Goal: Task Accomplishment & Management: Use online tool/utility

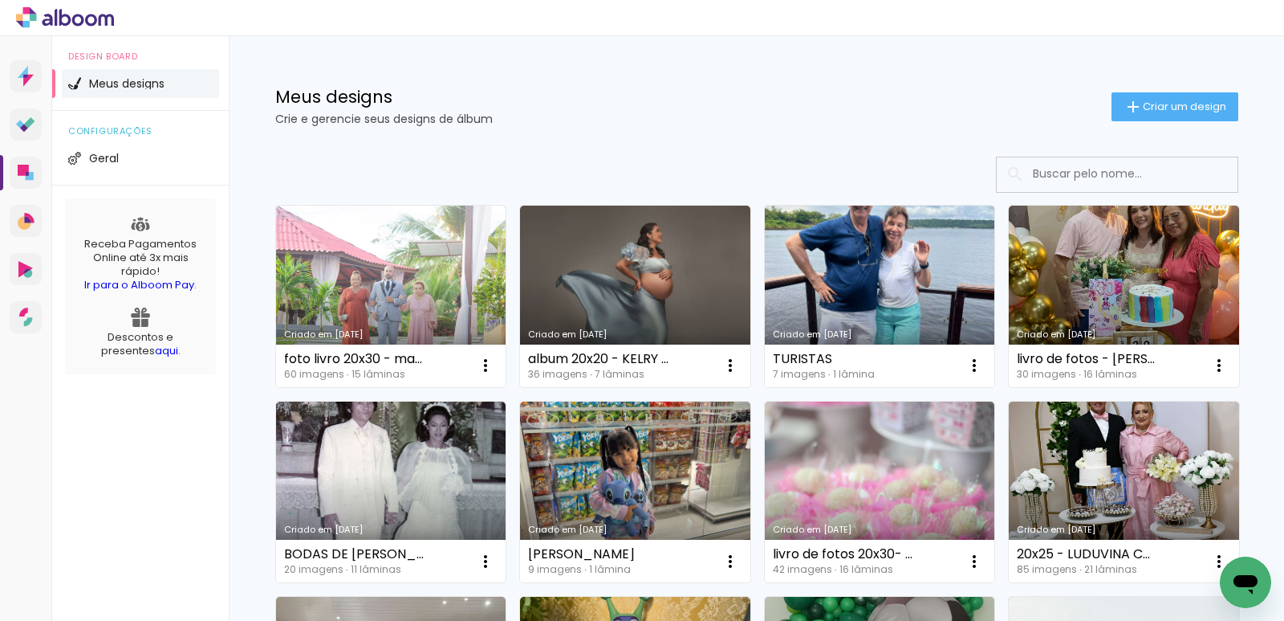
scroll to position [80, 0]
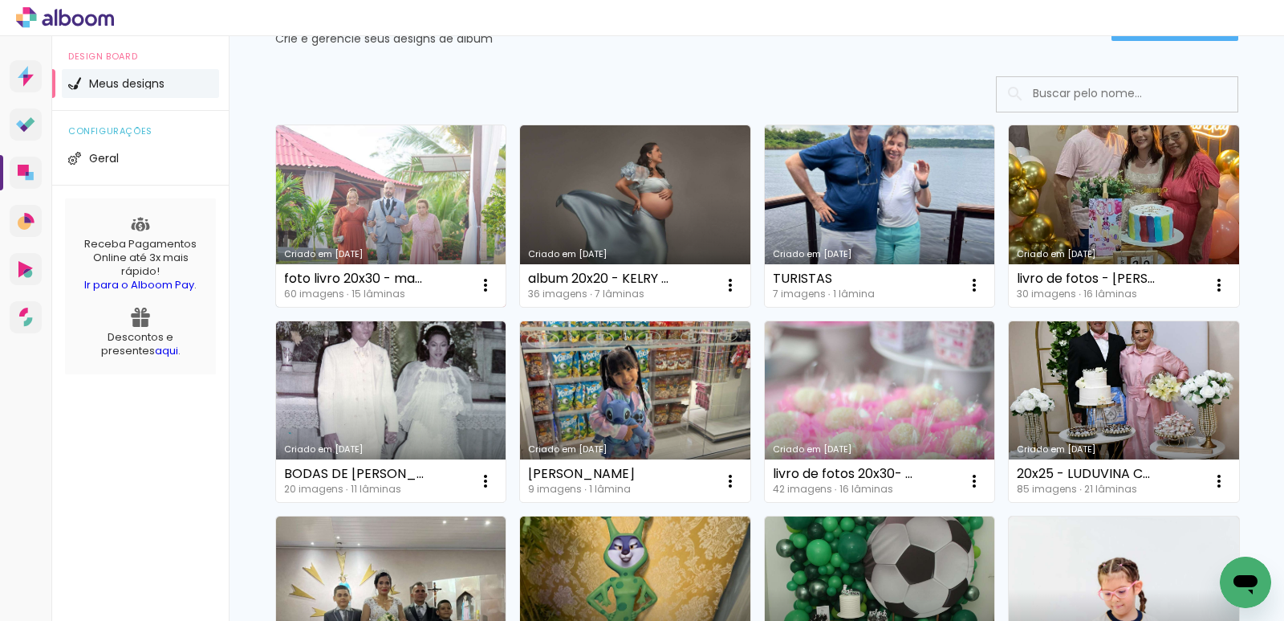
click at [339, 217] on link "Criado em [DATE]" at bounding box center [391, 215] width 230 height 181
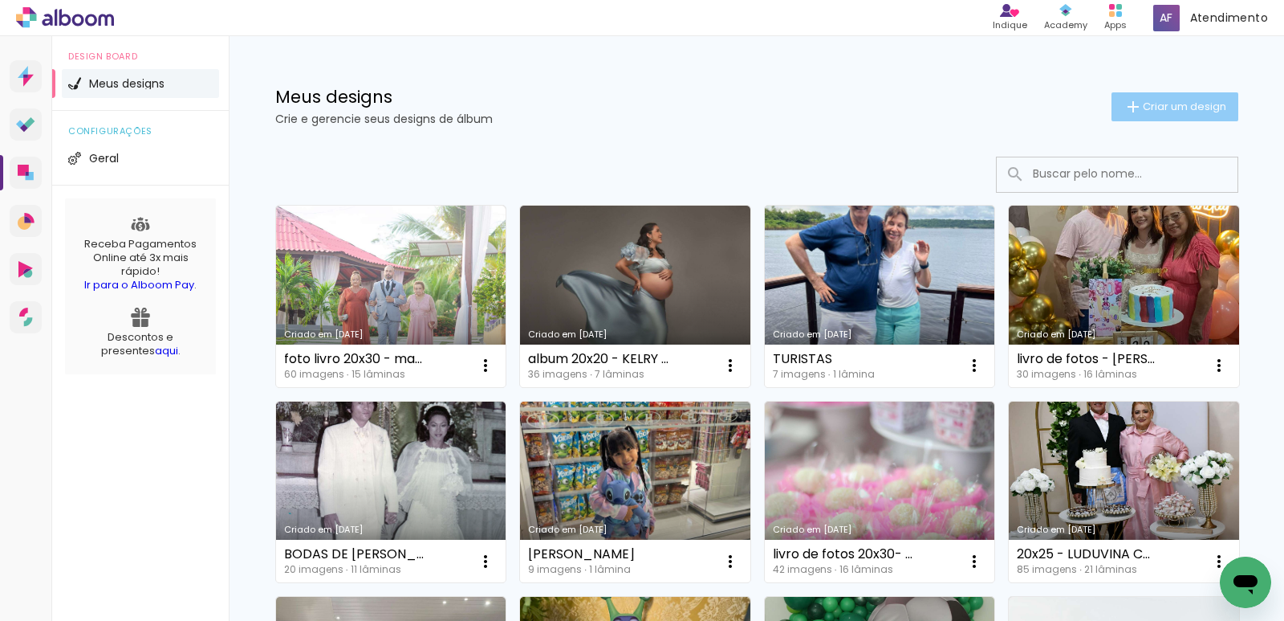
click at [1205, 104] on span "Criar um design" at bounding box center [1184, 106] width 83 height 10
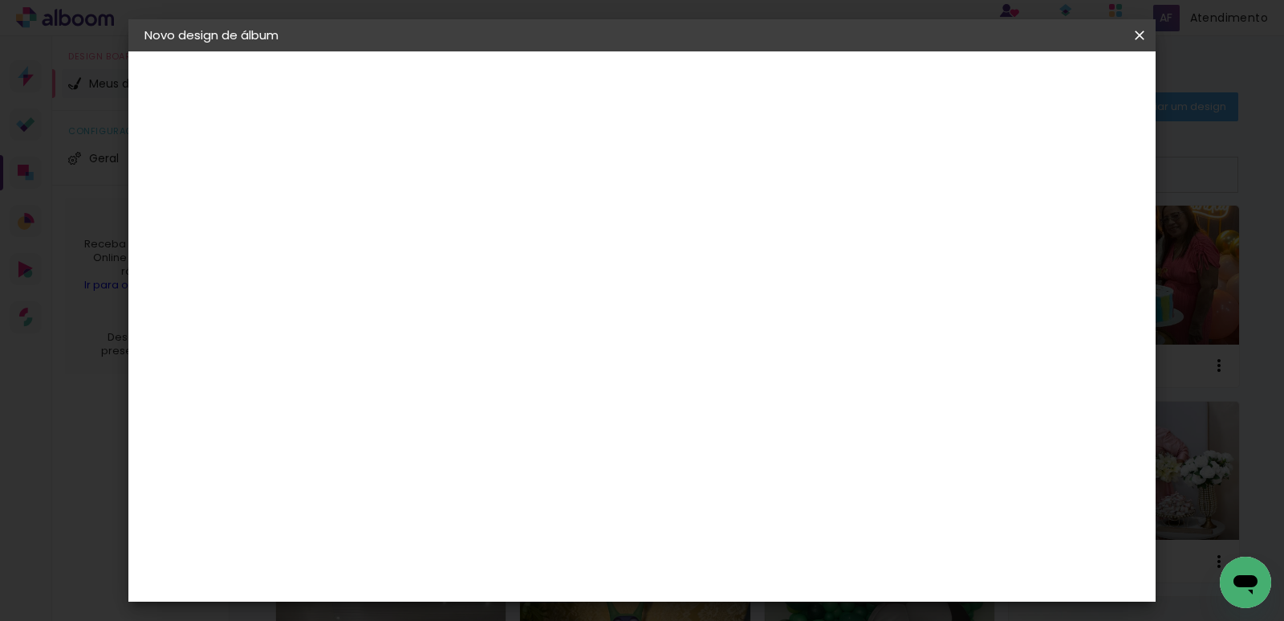
click at [407, 222] on input at bounding box center [407, 215] width 0 height 25
type input "a"
type input "ALBUM 15X20 LUCIANA 1034383 (MANAUARA SHOPPING)"
type paper-input "ALBUM 15X20 LUCIANA 1034383 (MANAUARA SHOPPING)"
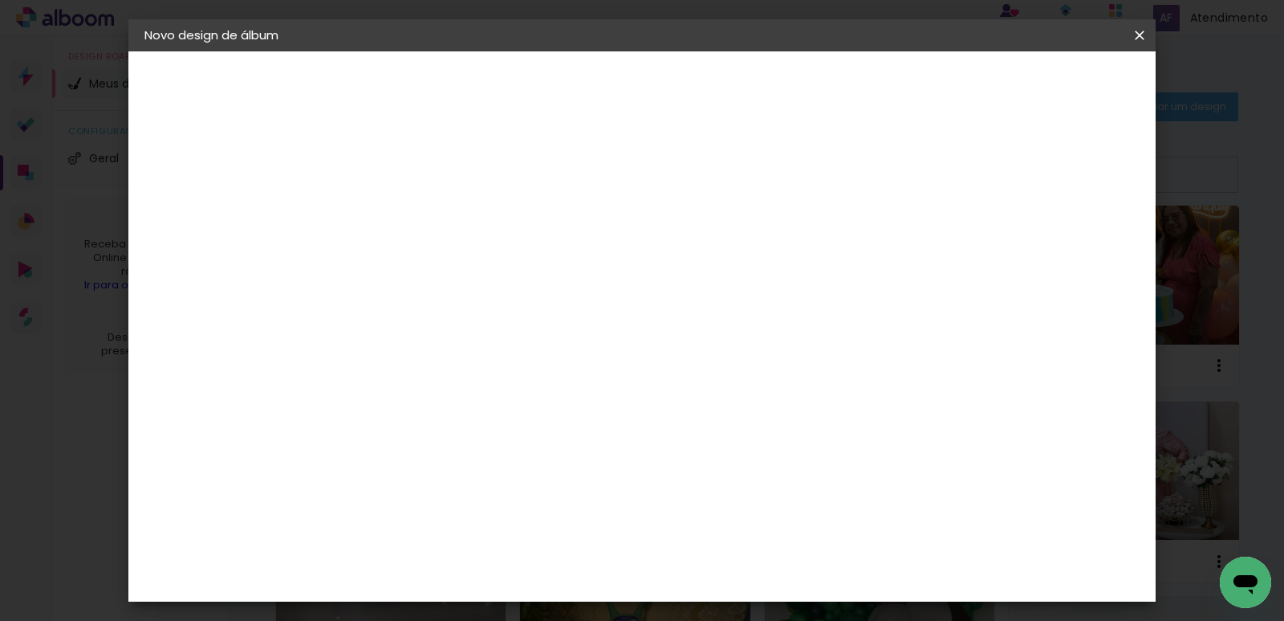
scroll to position [0, 0]
click at [0, 0] on slot "Avançar" at bounding box center [0, 0] width 0 height 0
drag, startPoint x: 918, startPoint y: 230, endPoint x: 921, endPoint y: 250, distance: 20.2
click at [708, 231] on paper-item "Tamanho Livre" at bounding box center [631, 243] width 154 height 35
click at [731, 100] on header "Fornecedor Escolha um fornecedor ou avance com o tamanho livre. Voltar Avançar" at bounding box center [534, 99] width 394 height 96
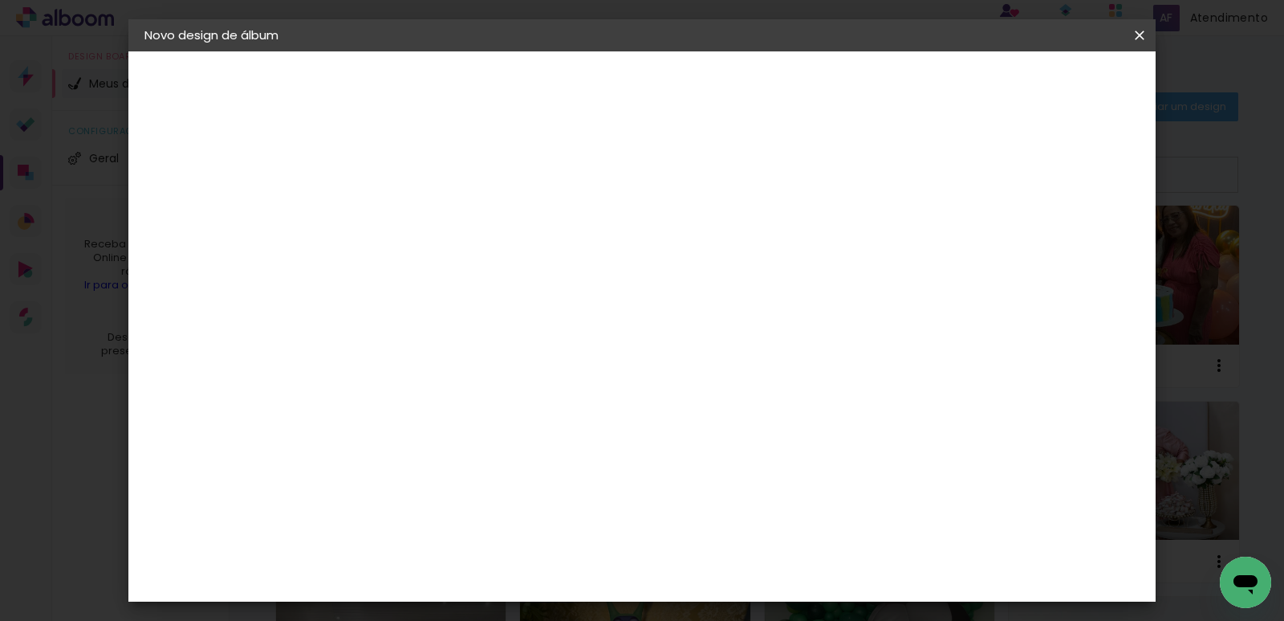
click at [0, 0] on slot "Avançar" at bounding box center [0, 0] width 0 height 0
click at [1024, 186] on div "Mostrar sangria" at bounding box center [1013, 185] width 107 height 20
type paper-checkbox "on"
drag, startPoint x: 379, startPoint y: 381, endPoint x: 370, endPoint y: 382, distance: 9.0
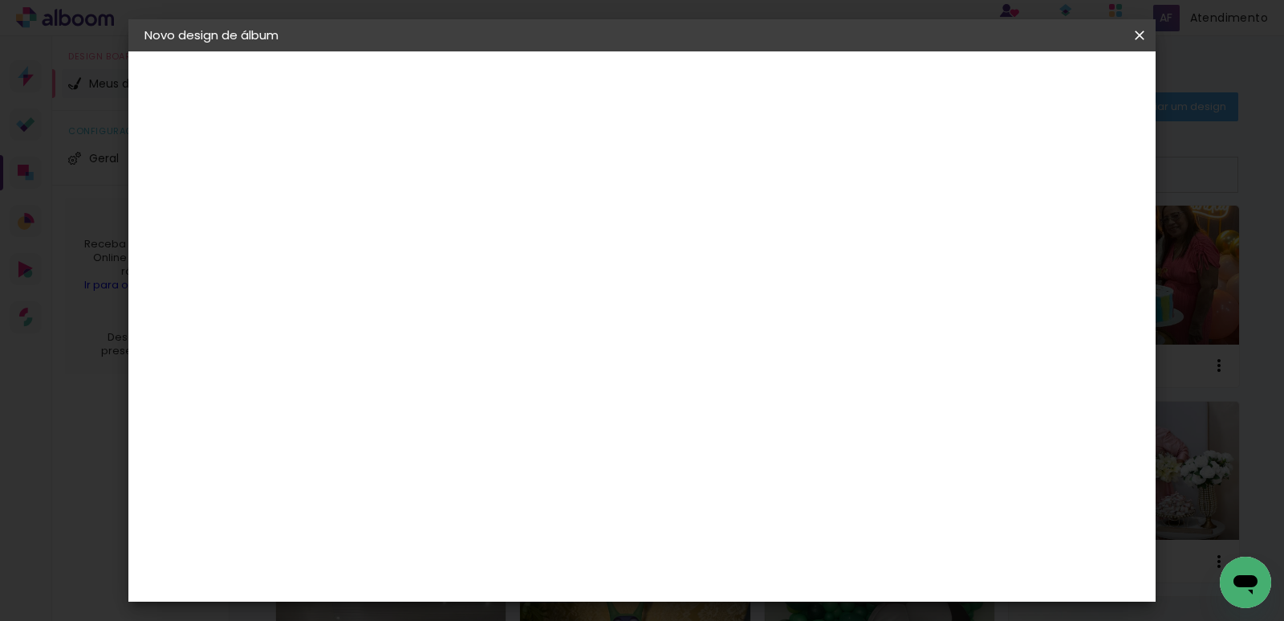
click at [370, 382] on div "30" at bounding box center [366, 372] width 61 height 24
drag, startPoint x: 371, startPoint y: 381, endPoint x: 324, endPoint y: 384, distance: 47.5
click at [324, 51] on quentale-album-spec "Iniciar design Iniciar design" at bounding box center [642, 51] width 1028 height 0
type input "3"
type input "20"
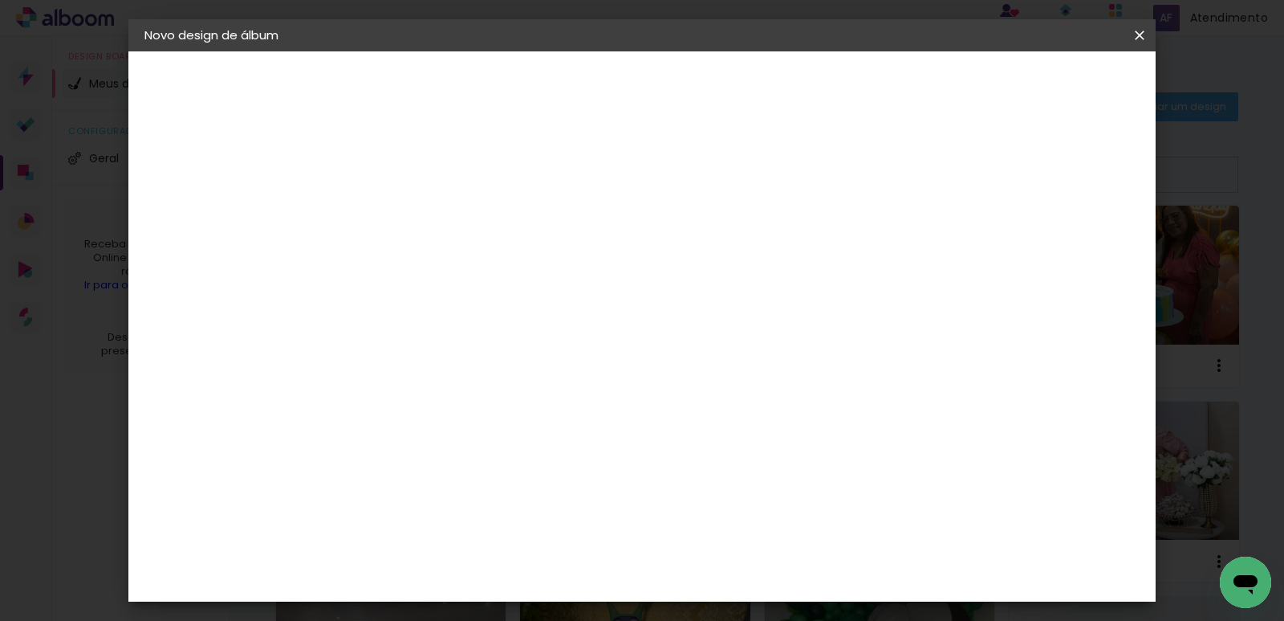
type paper-input "20"
drag, startPoint x: 735, startPoint y: 554, endPoint x: 830, endPoint y: 537, distance: 96.2
click at [830, 537] on div "cm" at bounding box center [740, 560] width 614 height 56
type input "20"
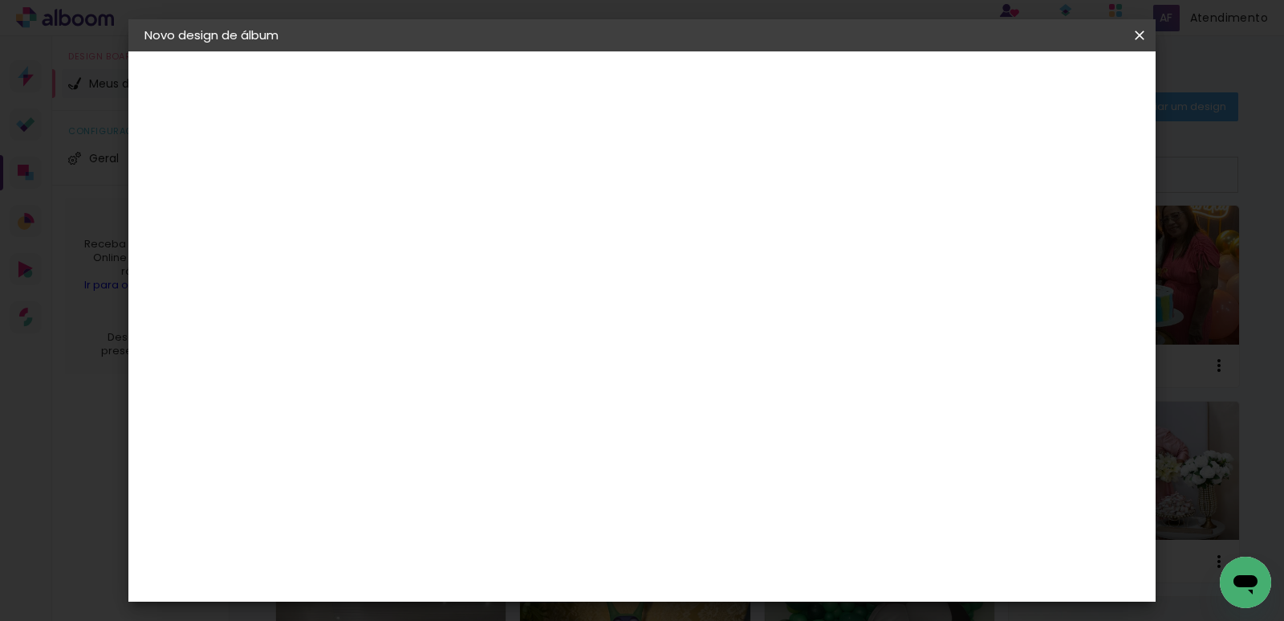
type paper-input "20"
drag, startPoint x: 503, startPoint y: 478, endPoint x: 337, endPoint y: 463, distance: 166.9
click at [337, 129] on div "10 cm cm cm mm A maioria das encadernadoras sugere 5mm de sangria." at bounding box center [580, 65] width 486 height 128
type input "2"
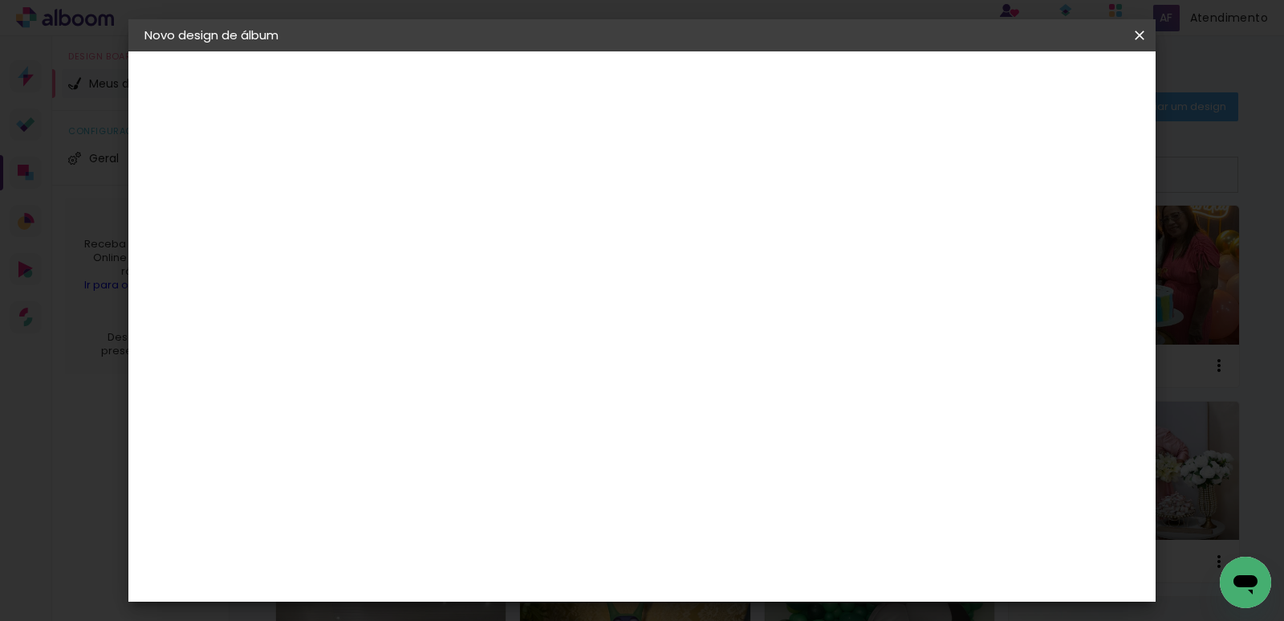
type input "15"
type paper-input "15"
drag, startPoint x: 739, startPoint y: 567, endPoint x: 772, endPoint y: 562, distance: 33.3
click at [772, 562] on paper-input-container "20 cm" at bounding box center [741, 573] width 72 height 40
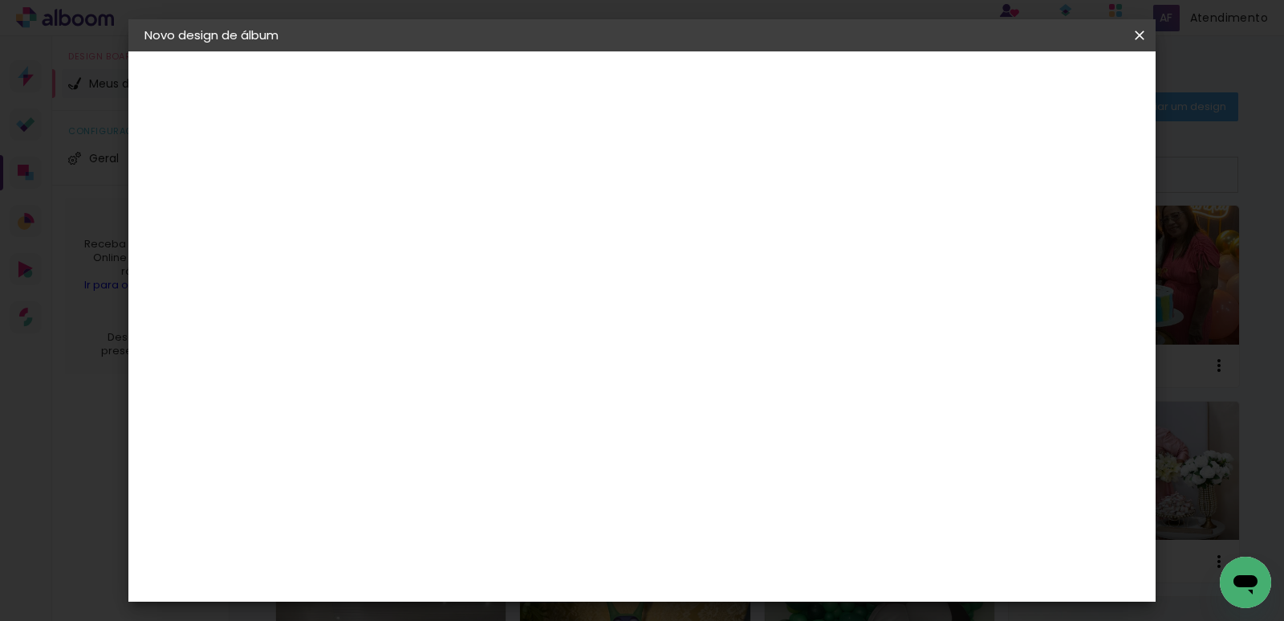
drag, startPoint x: 745, startPoint y: 584, endPoint x: 633, endPoint y: 592, distance: 111.9
click at [633, 592] on div "cm" at bounding box center [740, 573] width 614 height 56
type input "40"
type paper-input "40"
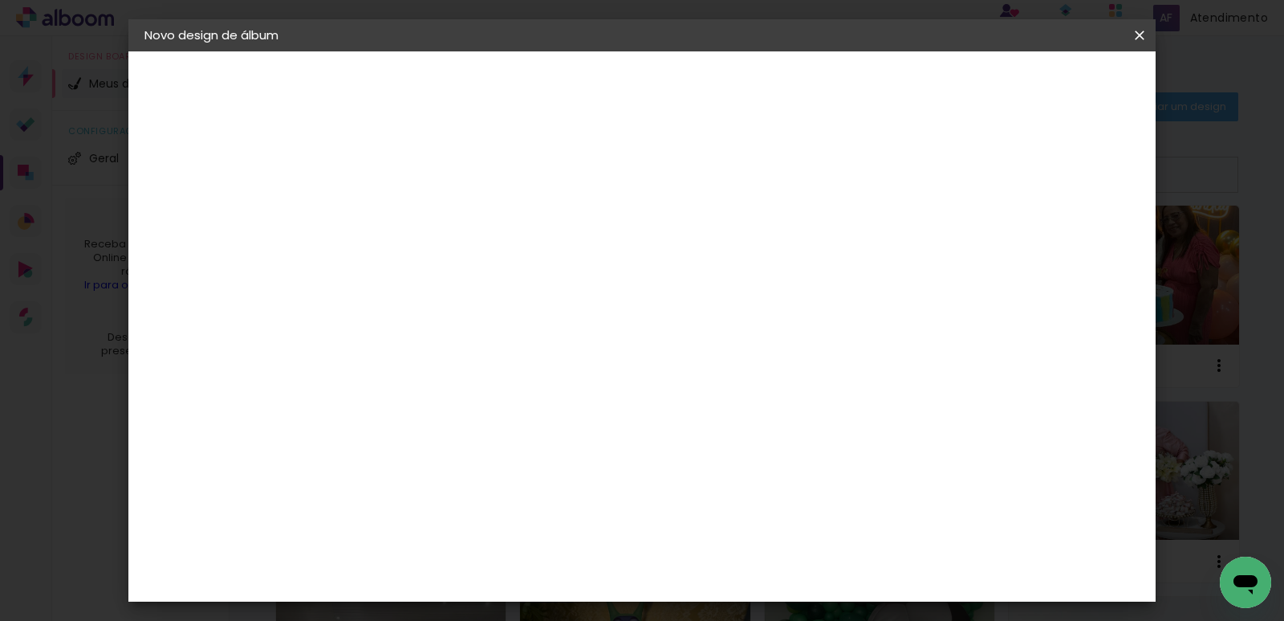
click at [1040, 88] on span "Iniciar design" at bounding box center [1003, 84] width 73 height 11
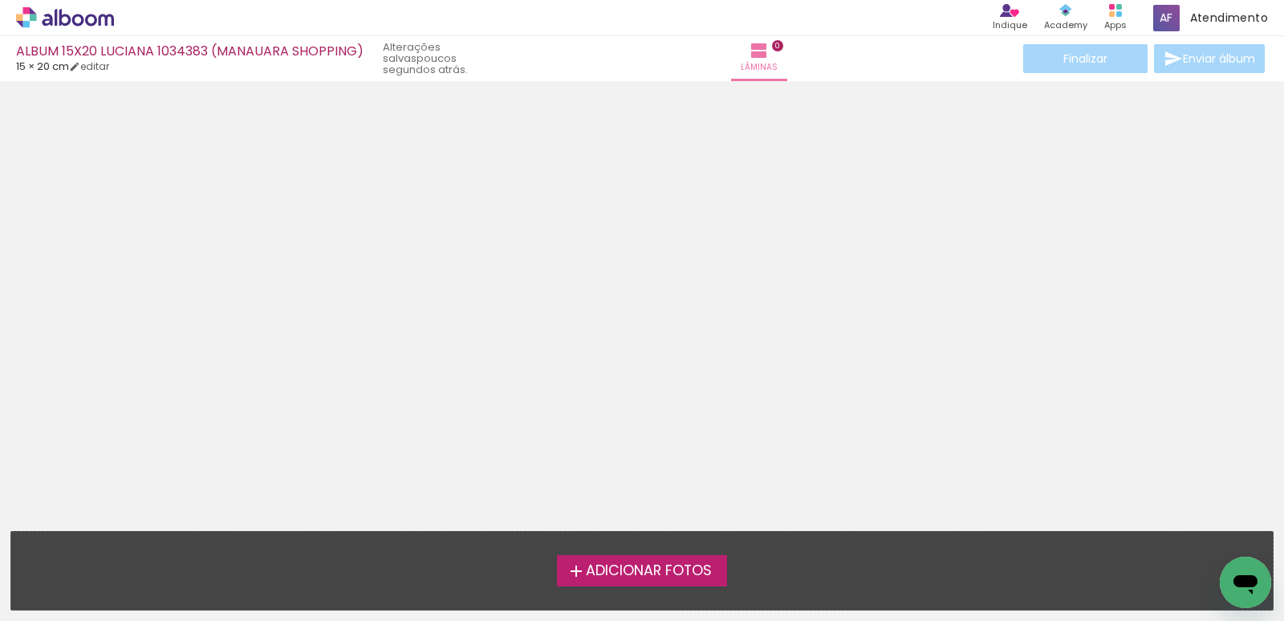
click at [69, 68] on span "15 × 20 cm" at bounding box center [42, 66] width 53 height 15
click at [104, 67] on link "editar" at bounding box center [89, 66] width 40 height 14
type input "15"
type input "40"
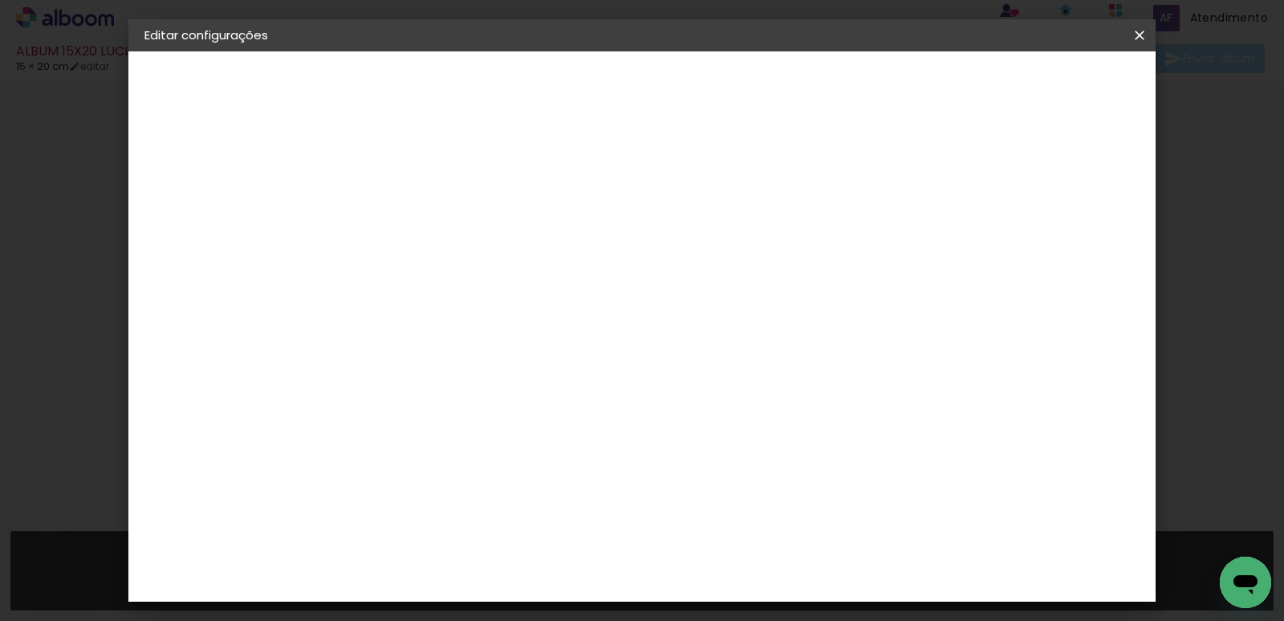
scroll to position [80, 0]
click at [1040, 83] on span "Salvar configurações" at bounding box center [980, 84] width 119 height 11
click at [1028, 98] on paper-button "Salvar configurações" at bounding box center [980, 84] width 151 height 27
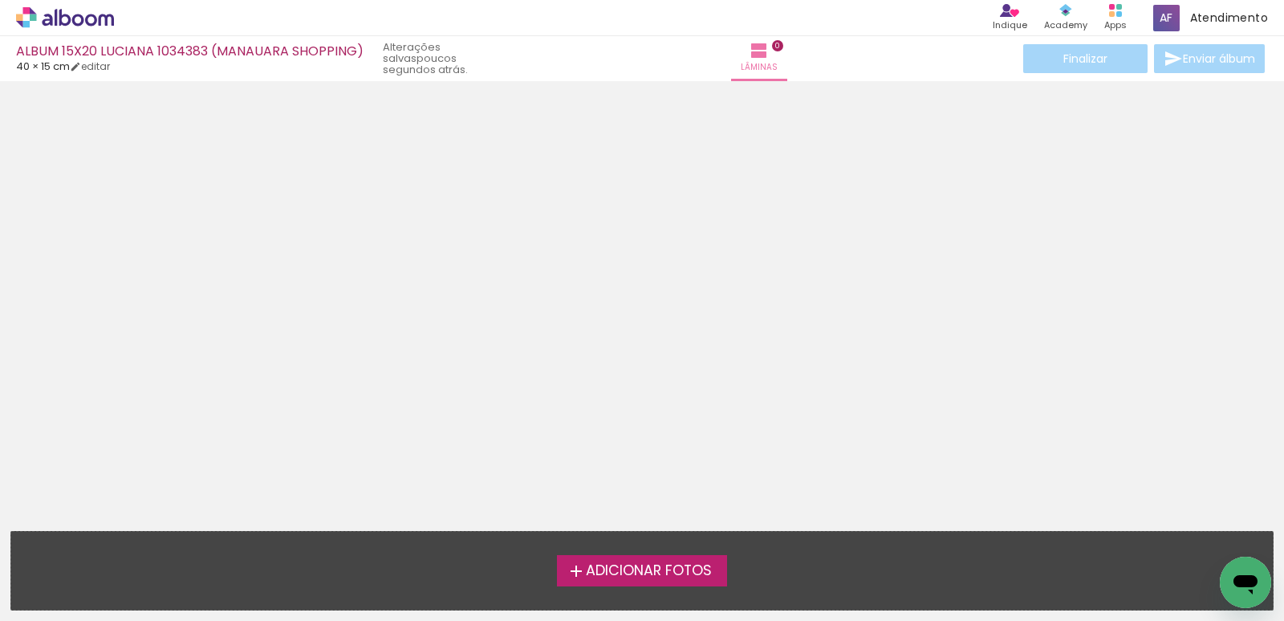
click at [664, 572] on span "Adicionar Fotos" at bounding box center [649, 571] width 126 height 14
click at [0, 0] on input "file" at bounding box center [0, 0] width 0 height 0
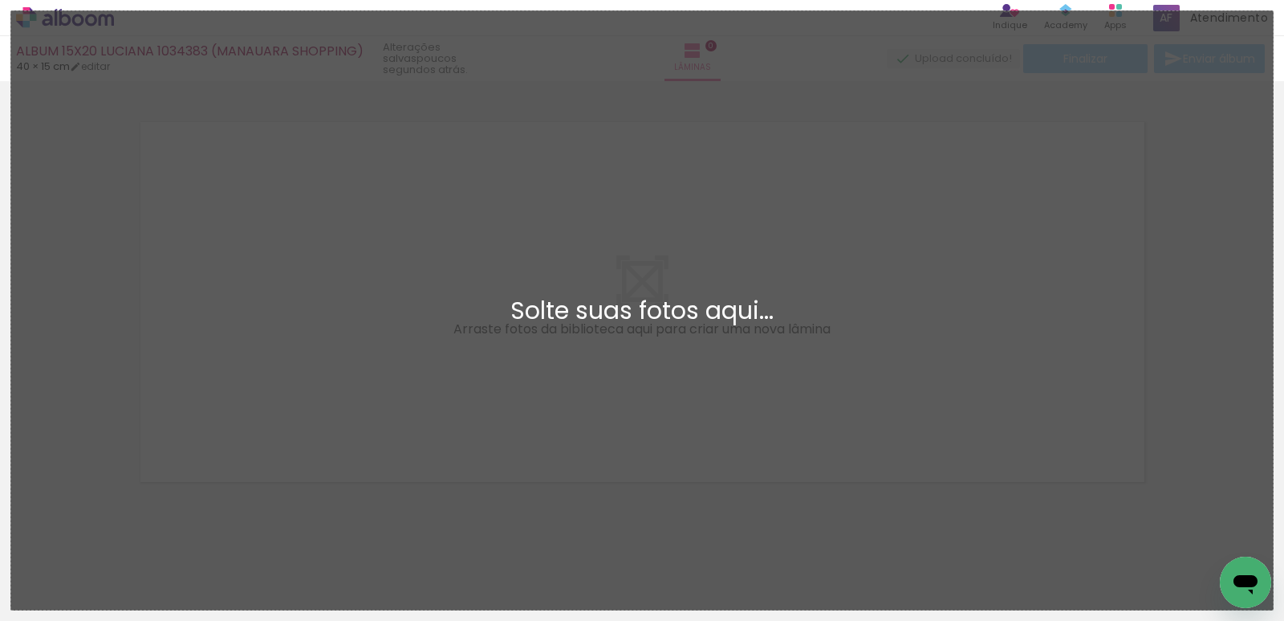
scroll to position [21, 0]
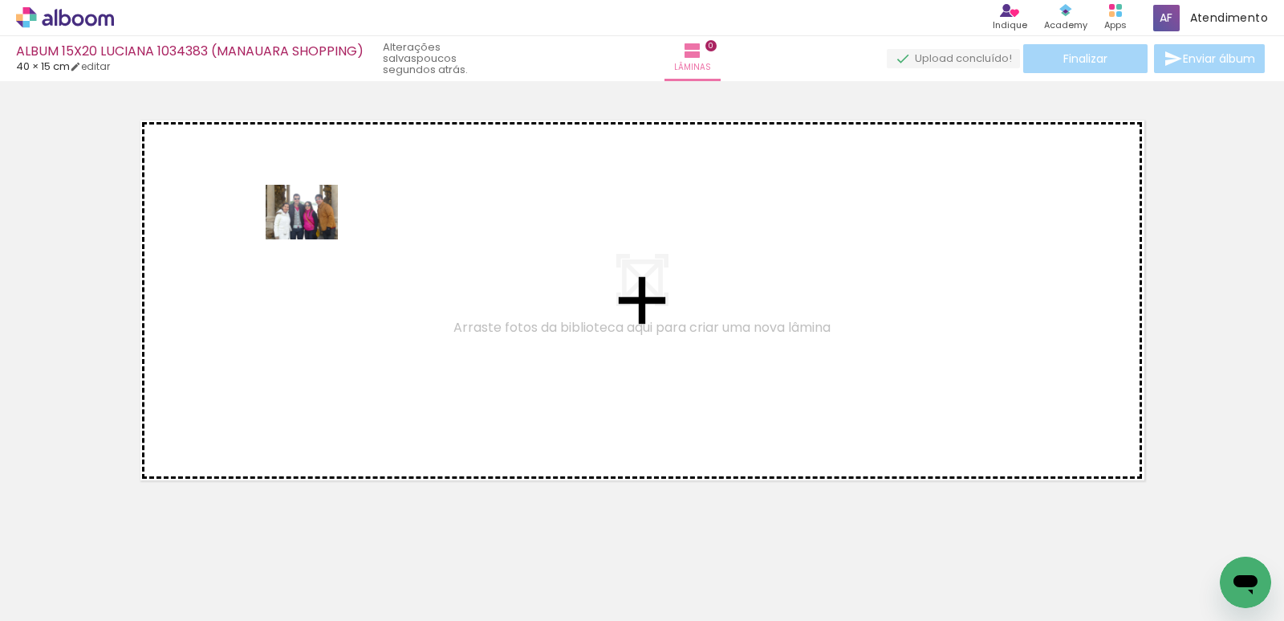
drag, startPoint x: 176, startPoint y: 560, endPoint x: 314, endPoint y: 233, distance: 355.4
click at [314, 233] on quentale-workspace at bounding box center [642, 310] width 1284 height 621
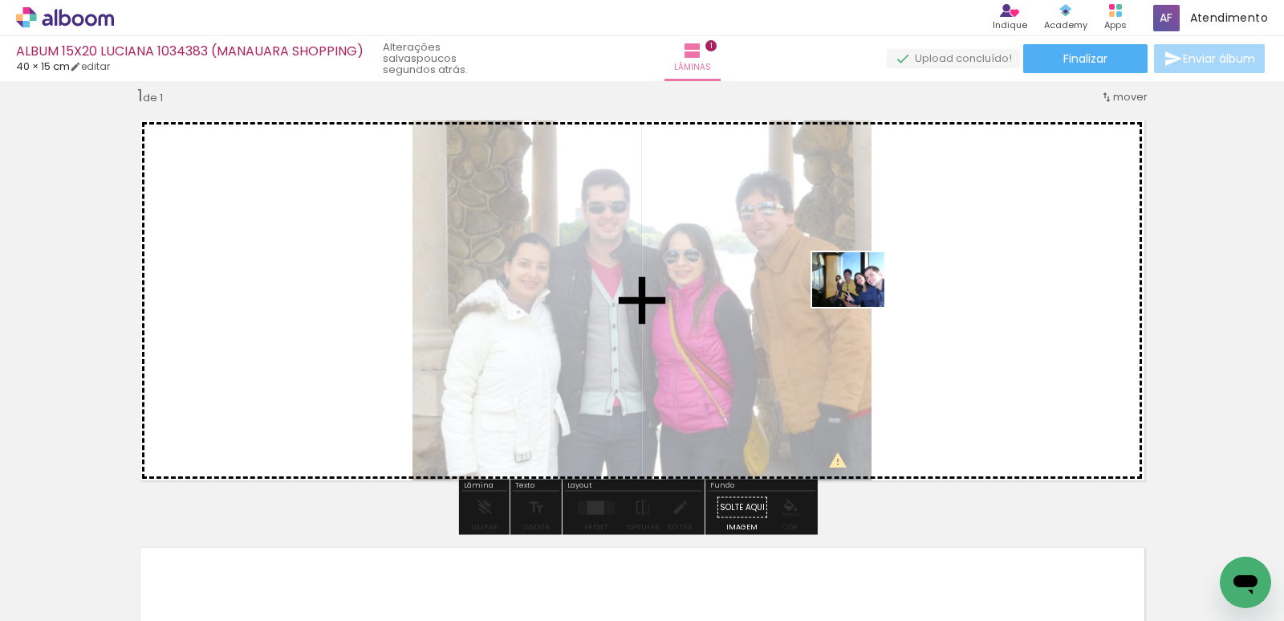
drag, startPoint x: 278, startPoint y: 576, endPoint x: 953, endPoint y: 282, distance: 736.6
click at [953, 282] on quentale-workspace at bounding box center [642, 310] width 1284 height 621
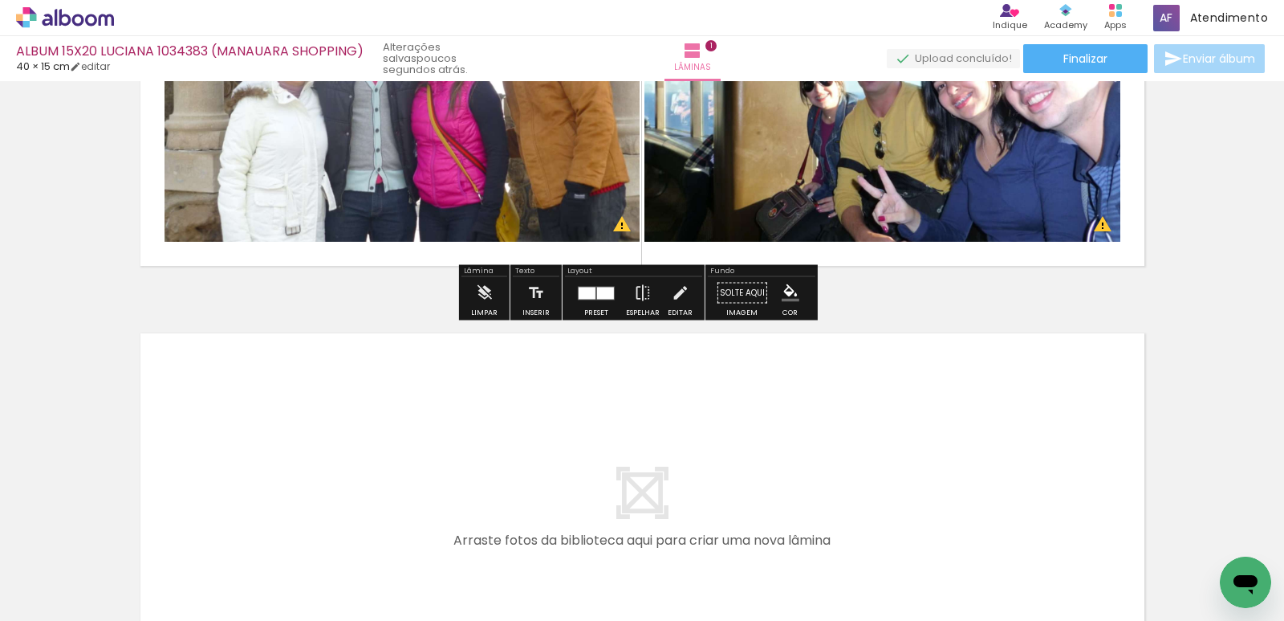
scroll to position [321, 0]
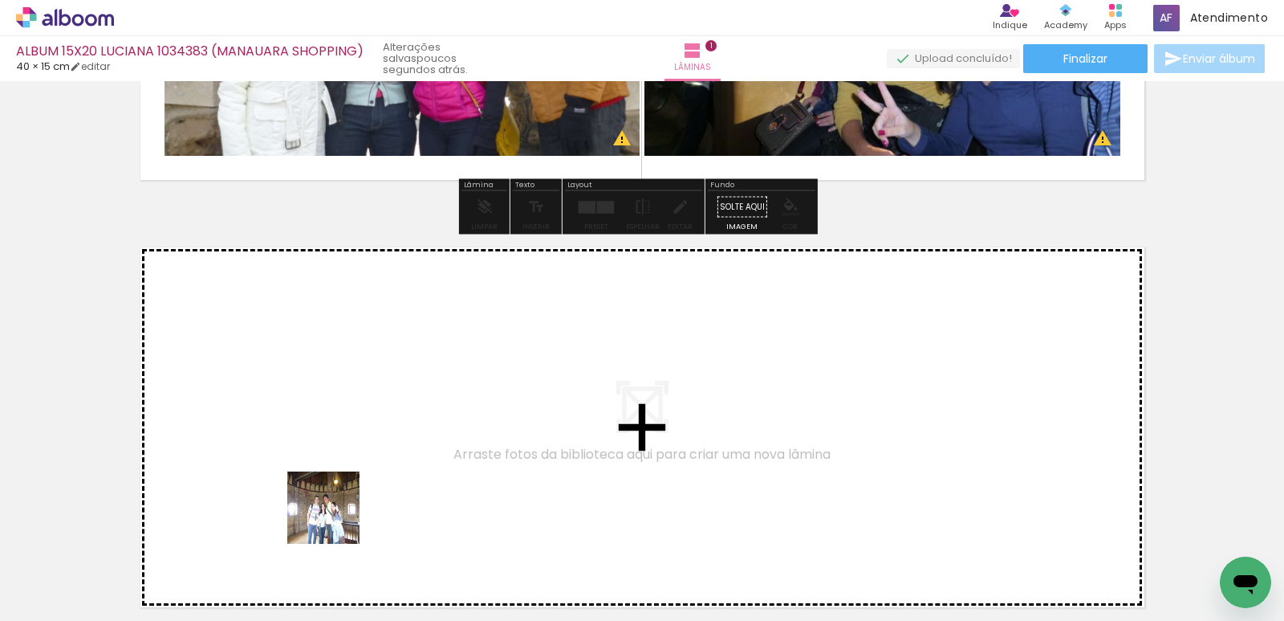
drag, startPoint x: 346, startPoint y: 557, endPoint x: 446, endPoint y: 528, distance: 103.7
click at [316, 468] on quentale-workspace at bounding box center [642, 310] width 1284 height 621
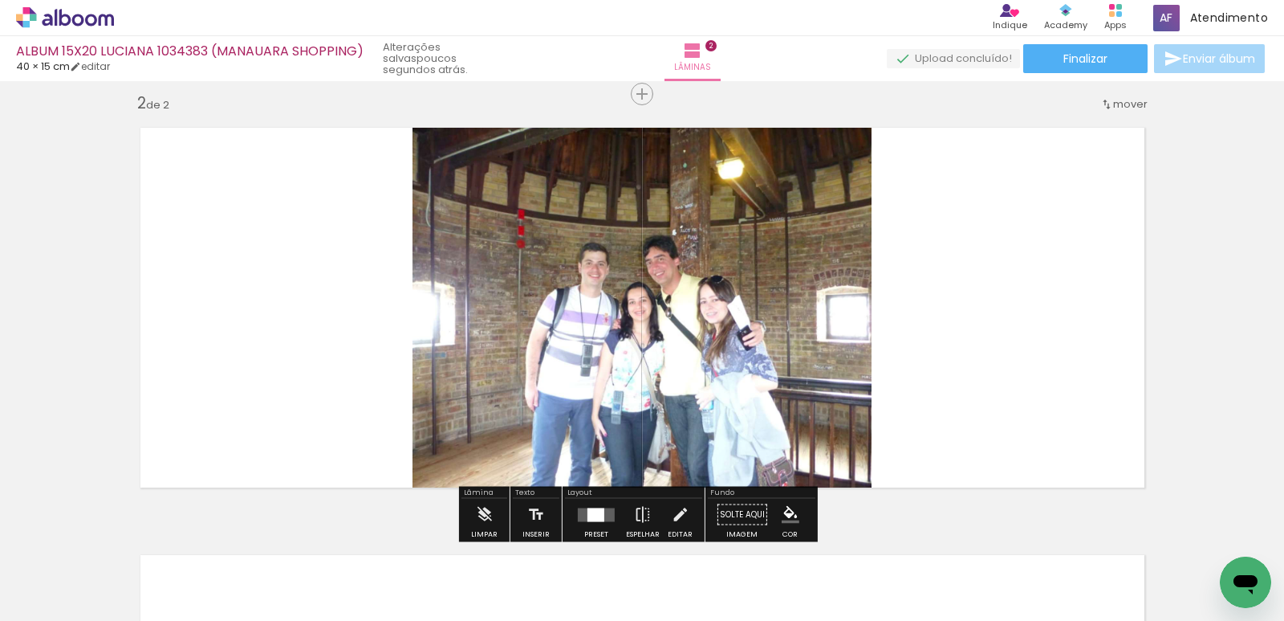
scroll to position [448, 0]
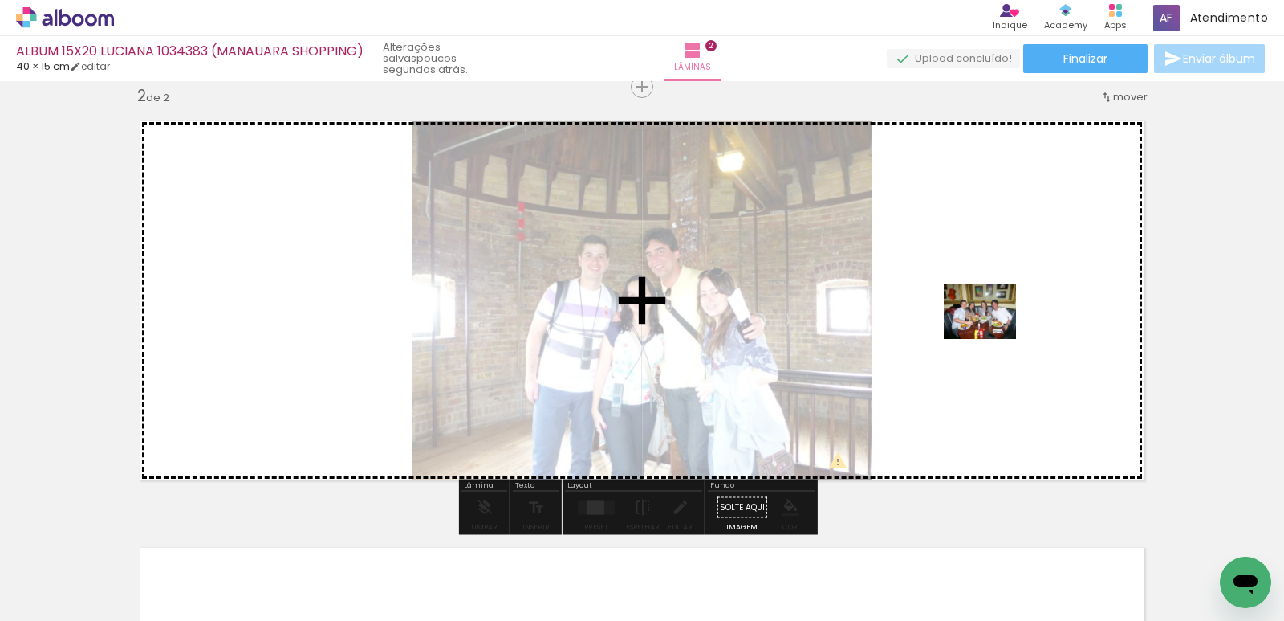
drag, startPoint x: 407, startPoint y: 561, endPoint x: 996, endPoint y: 327, distance: 634.1
click at [996, 327] on quentale-workspace at bounding box center [642, 310] width 1284 height 621
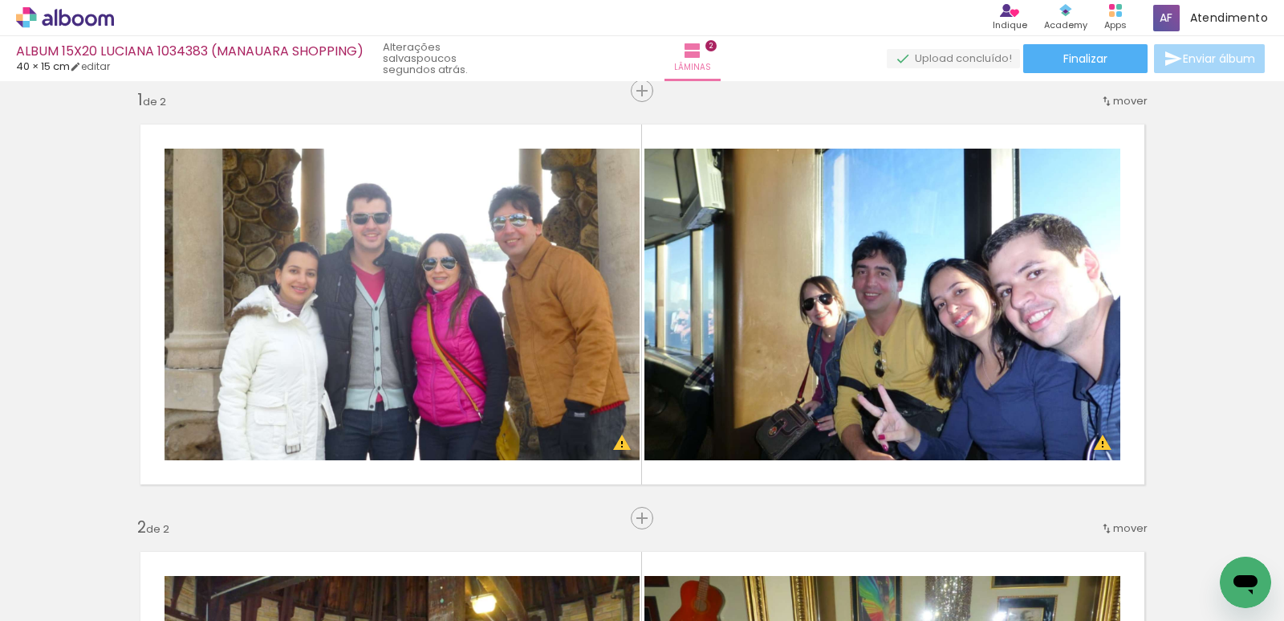
scroll to position [0, 0]
